Goal: Task Accomplishment & Management: Use online tool/utility

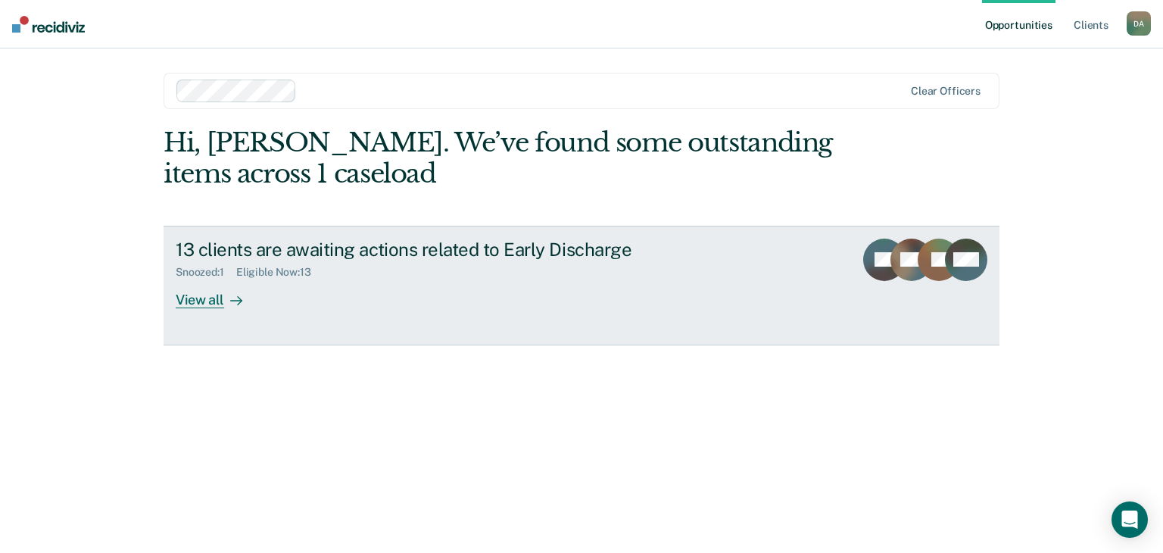
click at [229, 296] on div at bounding box center [233, 299] width 18 height 17
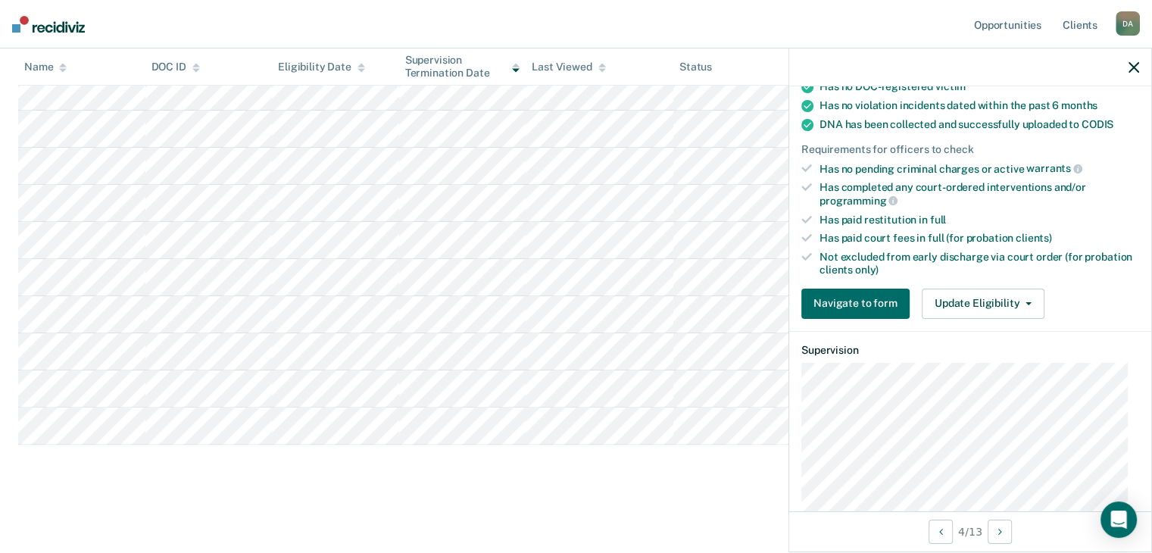
scroll to position [492, 0]
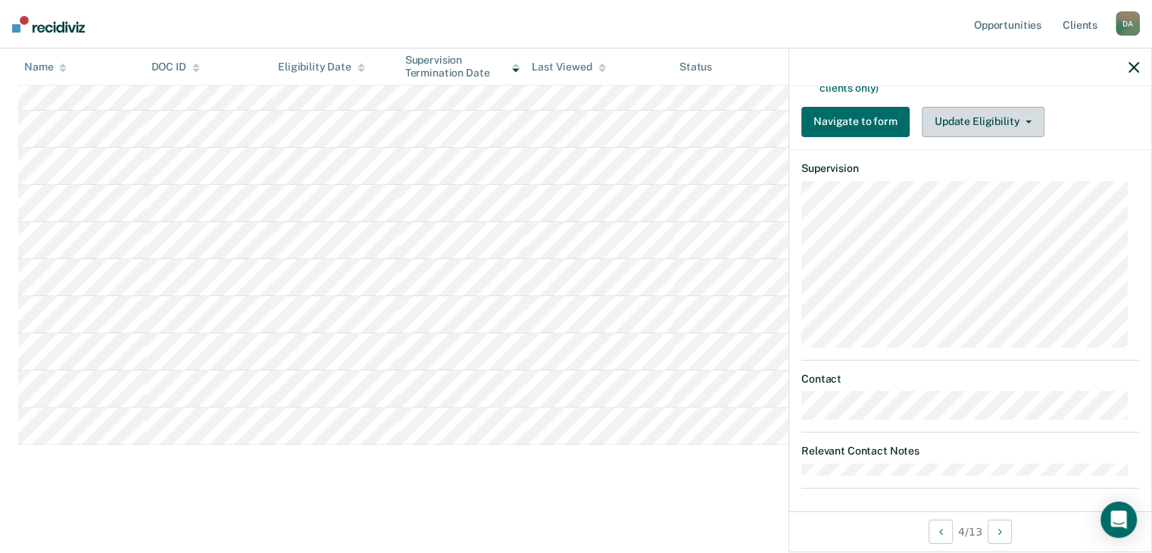
click at [982, 128] on button "Update Eligibility" at bounding box center [983, 122] width 123 height 30
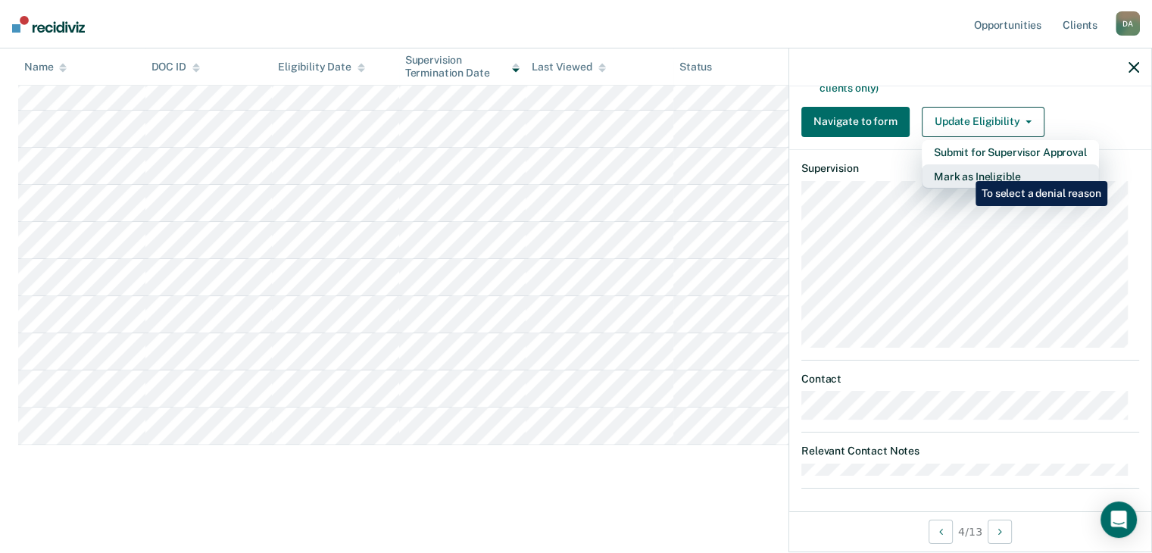
click at [964, 170] on button "Mark as Ineligible" at bounding box center [1010, 176] width 177 height 24
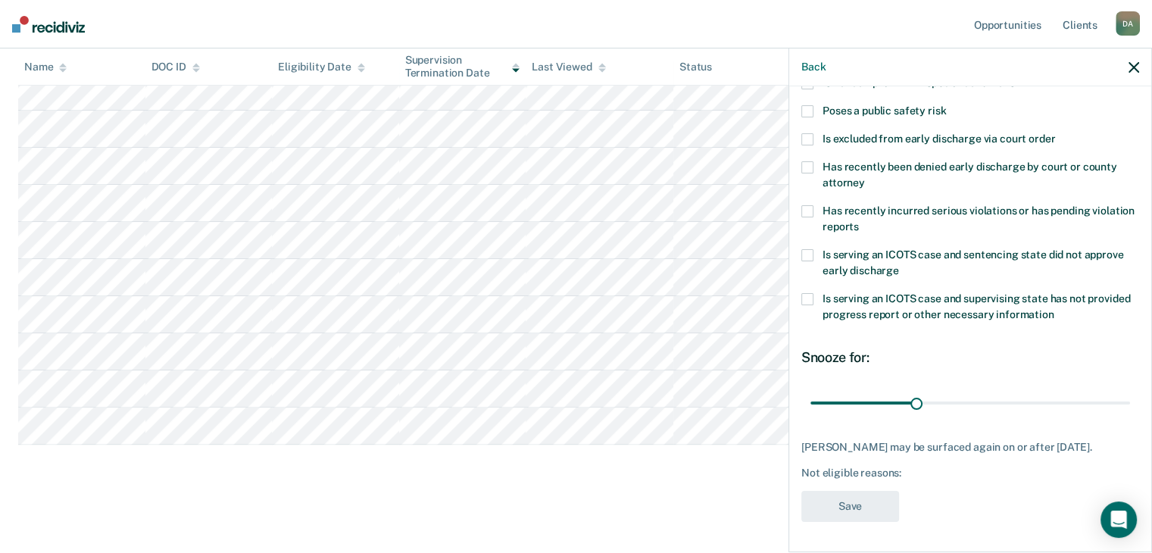
scroll to position [219, 0]
drag, startPoint x: 908, startPoint y: 392, endPoint x: 1116, endPoint y: 392, distance: 207.5
type input "90"
click at [1116, 392] on input "range" at bounding box center [970, 403] width 320 height 27
click at [1130, 67] on icon "button" at bounding box center [1134, 67] width 11 height 11
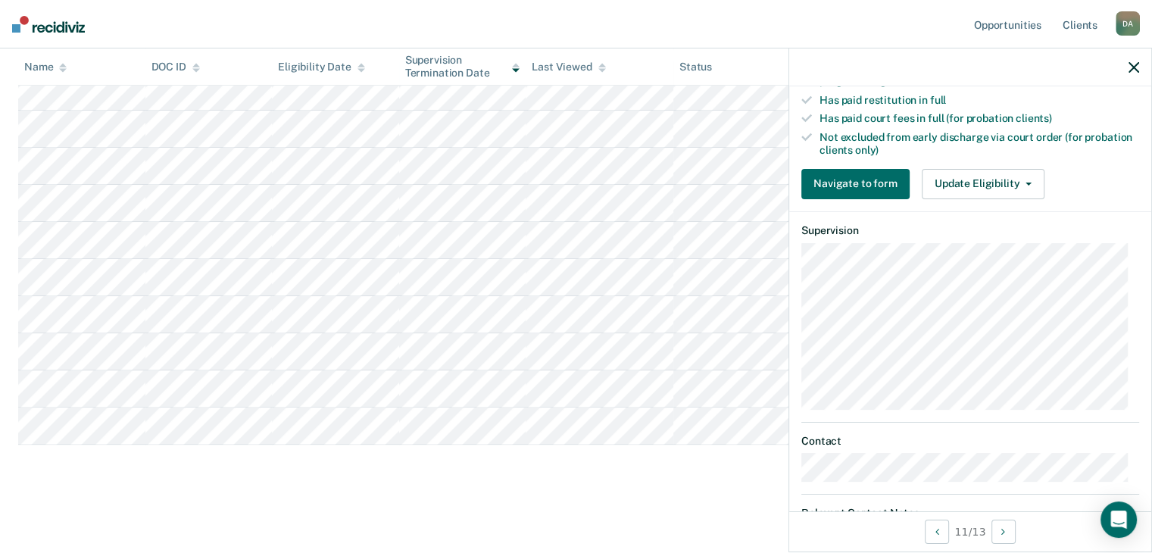
scroll to position [454, 0]
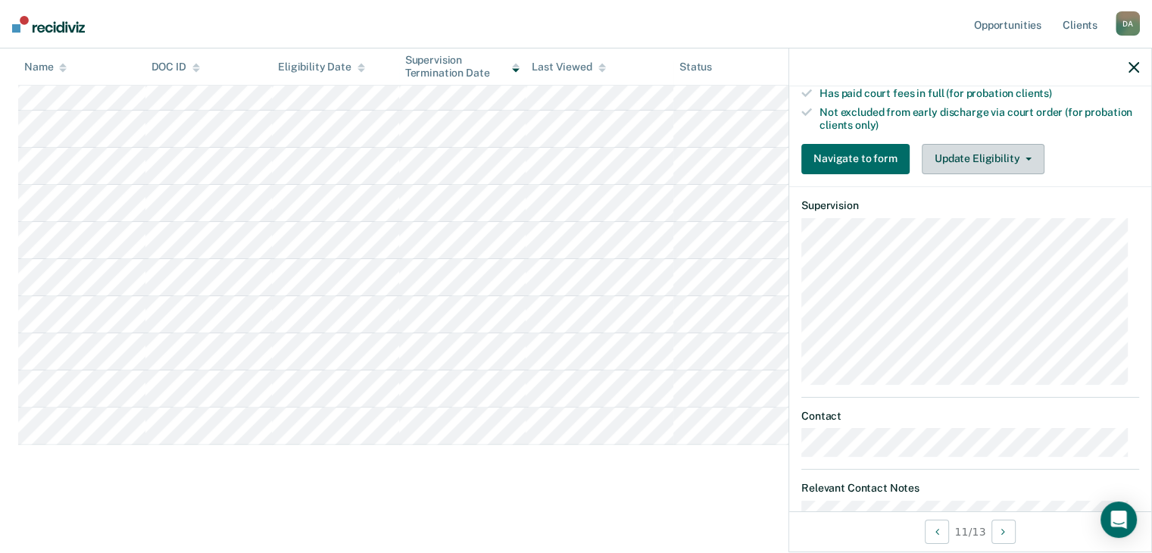
click at [985, 144] on button "Update Eligibility" at bounding box center [983, 159] width 123 height 30
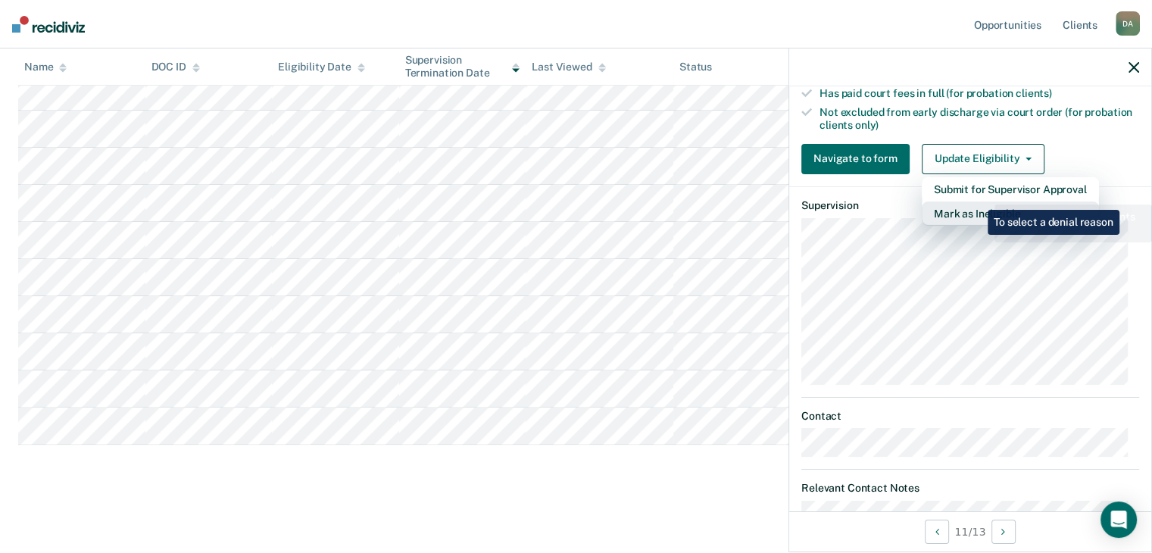
click at [976, 201] on button "Mark as Ineligible" at bounding box center [1010, 213] width 177 height 24
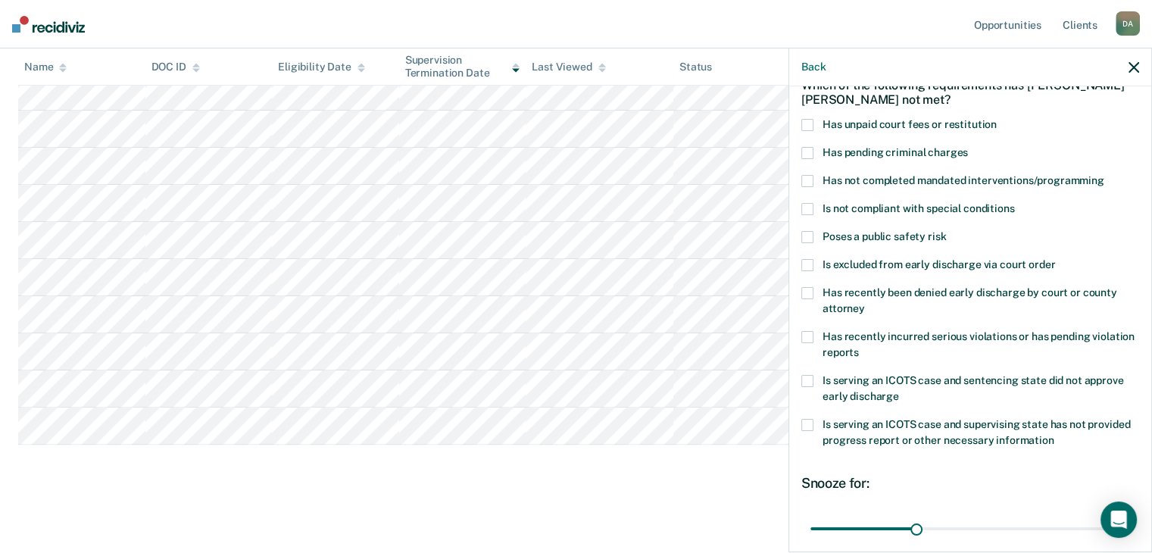
scroll to position [67, 0]
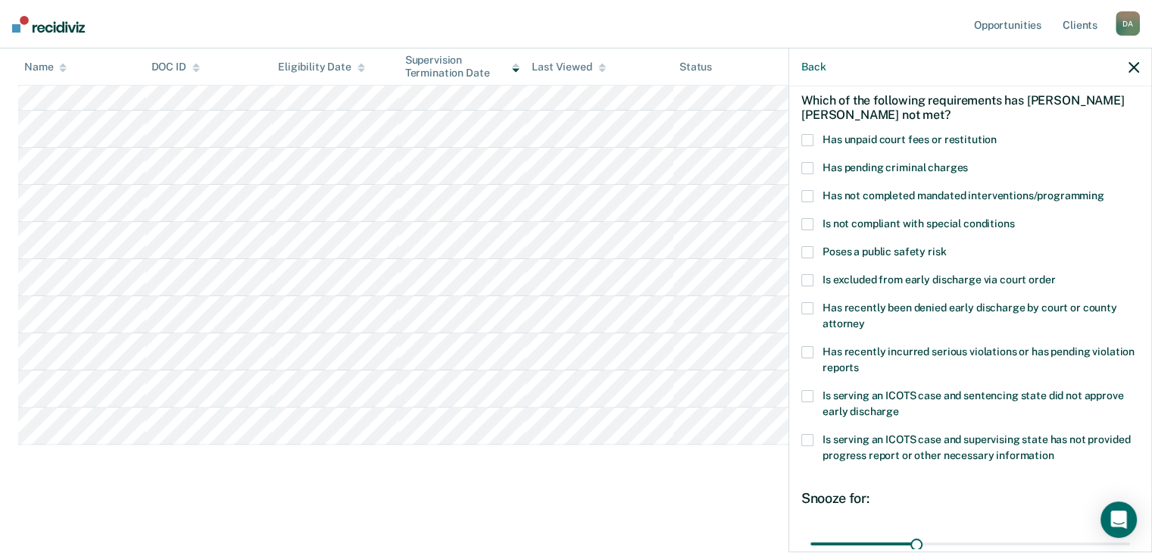
click at [810, 138] on span at bounding box center [807, 140] width 12 height 12
click at [812, 193] on span at bounding box center [807, 196] width 12 height 12
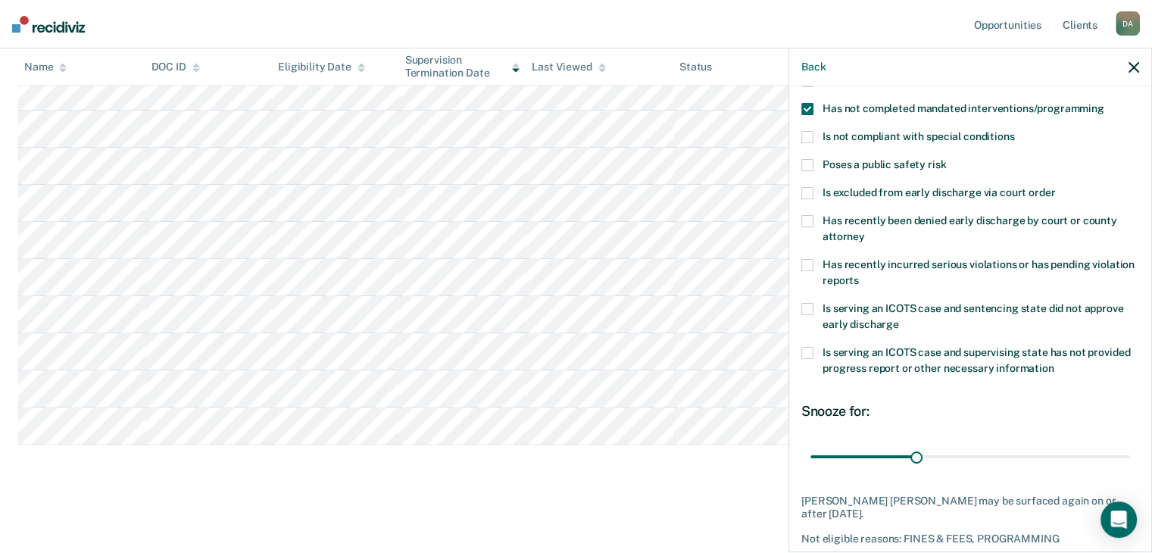
scroll to position [219, 0]
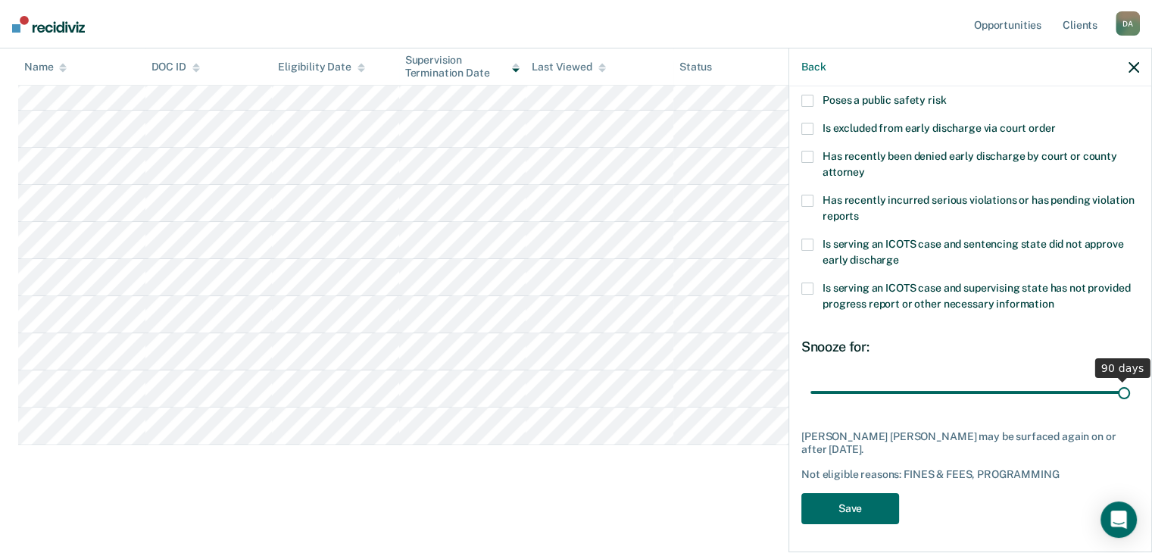
drag, startPoint x: 908, startPoint y: 386, endPoint x: 1148, endPoint y: 379, distance: 240.2
type input "90"
click at [1130, 379] on input "range" at bounding box center [970, 392] width 320 height 27
click at [838, 501] on button "Save" at bounding box center [850, 508] width 98 height 31
